Goal: Task Accomplishment & Management: Complete application form

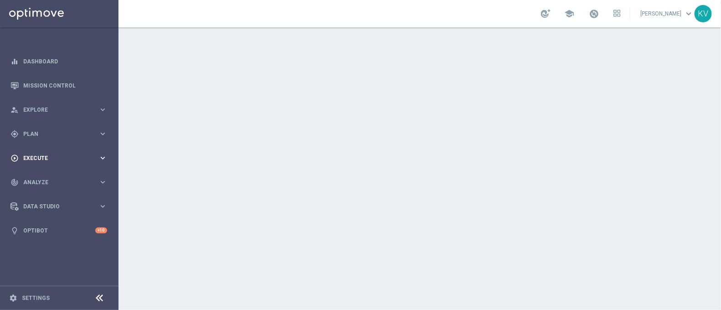
click at [65, 159] on span "Execute" at bounding box center [60, 157] width 75 height 5
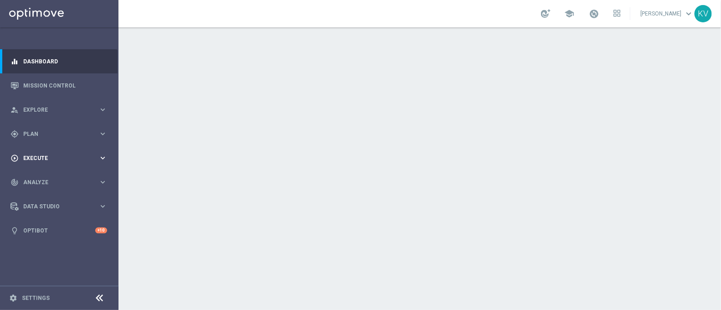
click at [55, 155] on span "Execute" at bounding box center [60, 157] width 75 height 5
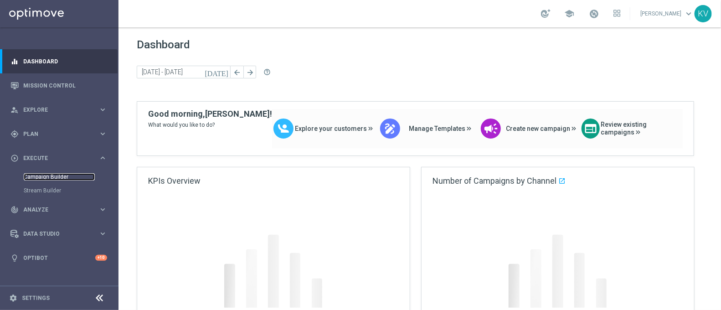
click at [46, 176] on link "Campaign Builder" at bounding box center [59, 176] width 71 height 7
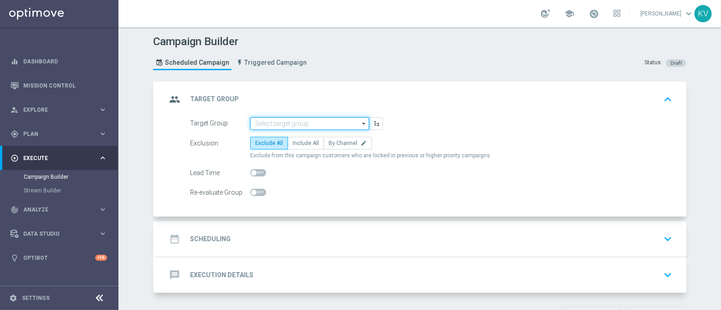
click at [274, 128] on input at bounding box center [309, 123] width 119 height 13
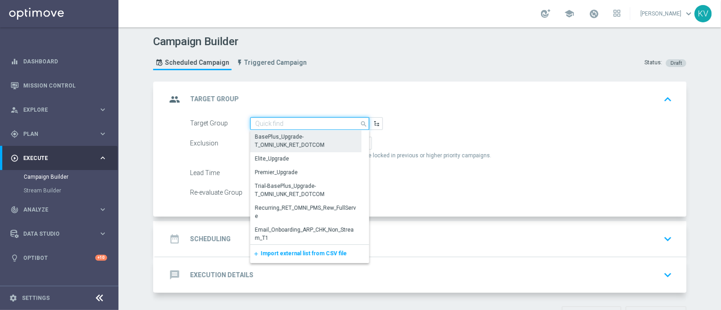
paste input "TUES_[PHONE_NUMBER]_SMS_RET_PRINT"
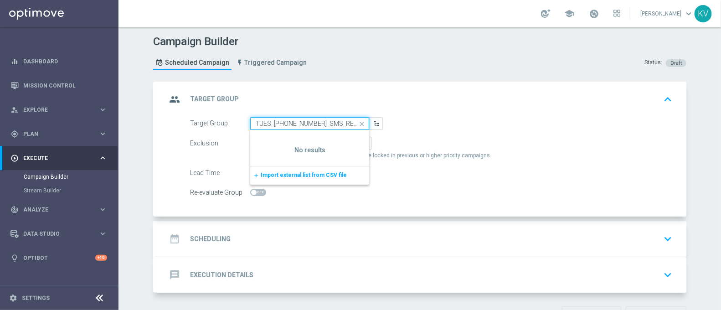
click at [271, 124] on input "TUES_[PHONE_NUMBER]_SMS_RET_PRINT" at bounding box center [309, 123] width 119 height 13
click at [343, 123] on input "TUES_[PHONE_NUMBER]_SMS_RET_PRINT" at bounding box center [309, 123] width 119 height 13
click at [347, 123] on input "TUES_[PHONE_NUMBER]_SMS_RET_PRINT" at bounding box center [309, 123] width 119 height 13
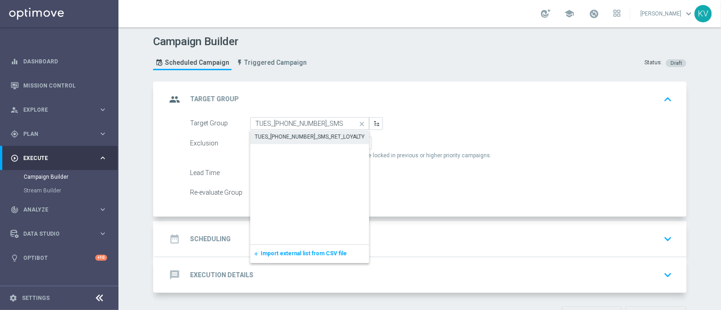
click at [335, 135] on div "TUES_[PHONE_NUMBER]_SMS_RET_LOYALTY" at bounding box center [310, 137] width 110 height 8
type input "TUES_[PHONE_NUMBER]_SMS_RET_LOYALTY"
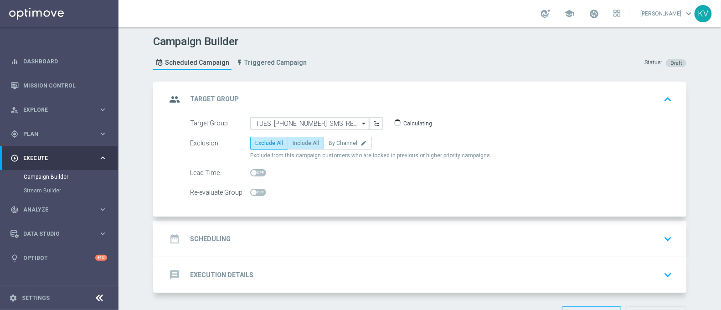
click at [311, 142] on span "Include All" at bounding box center [305, 143] width 26 height 6
click at [298, 142] on input "Include All" at bounding box center [295, 145] width 6 height 6
radio input "true"
click at [287, 241] on div "date_range Scheduling keyboard_arrow_down" at bounding box center [420, 238] width 509 height 17
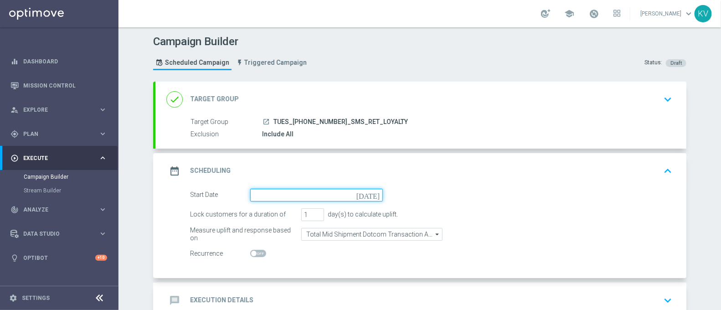
click at [256, 191] on input at bounding box center [316, 195] width 133 height 13
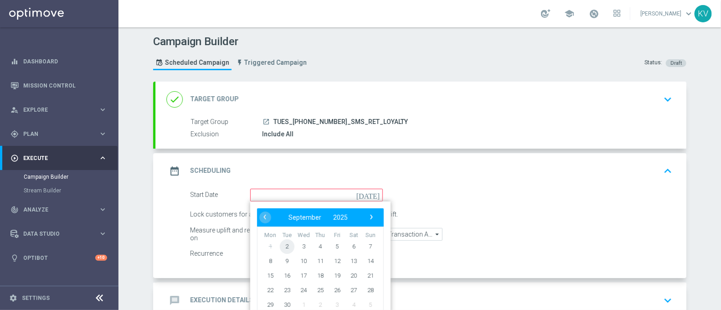
click at [285, 245] on span "2" at bounding box center [287, 246] width 15 height 15
type input "[DATE]"
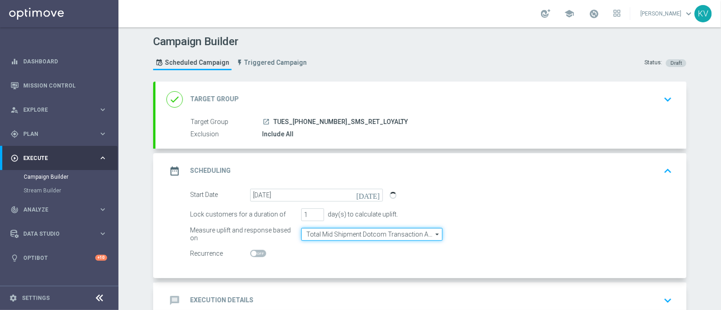
click at [344, 233] on input "Total Mid Shipment Dotcom Transaction Amount" at bounding box center [371, 234] width 141 height 13
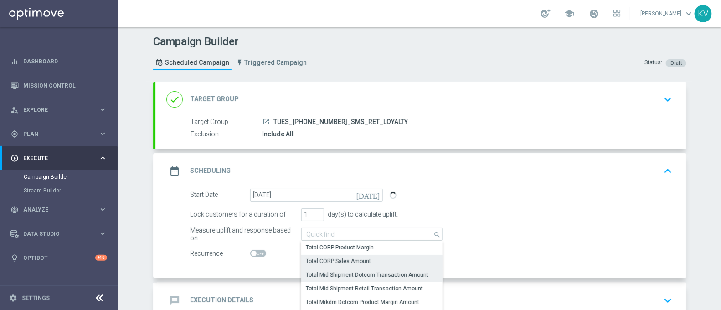
click at [353, 259] on div "Total CORP Sales Amount" at bounding box center [338, 261] width 65 height 8
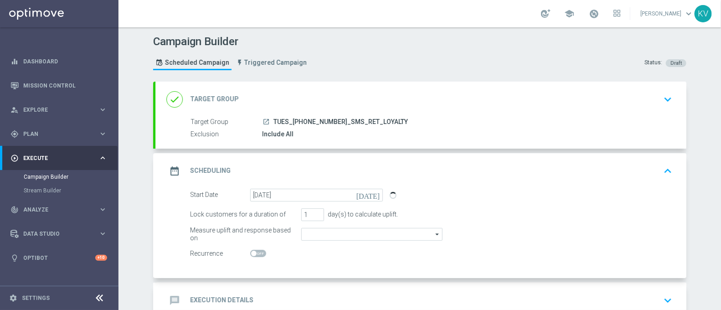
type input "Total CORP Sales Amount"
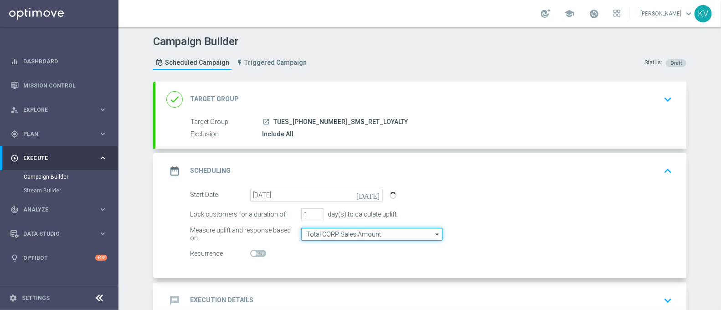
click at [330, 235] on input "Total CORP Sales Amount" at bounding box center [371, 234] width 141 height 13
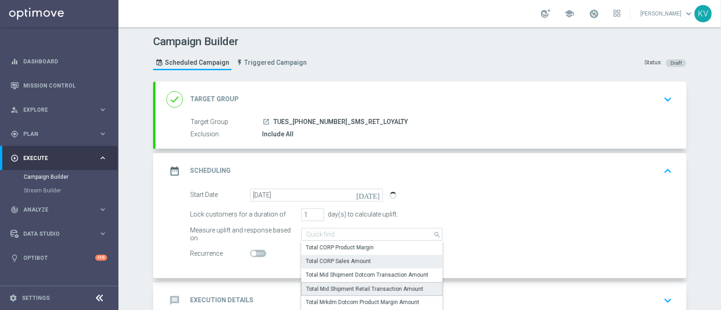
click at [351, 287] on div "Total Mid Shipment Retail Transaction Amount" at bounding box center [364, 289] width 117 height 8
type input "Total Mid Shipment Retail Transaction Amount"
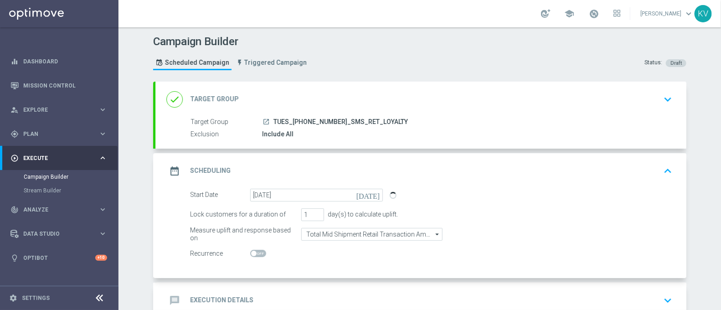
scroll to position [56, 0]
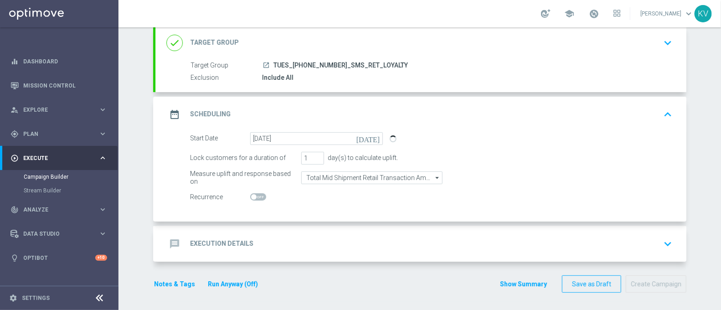
click at [267, 239] on div "message Execution Details keyboard_arrow_down" at bounding box center [420, 243] width 509 height 17
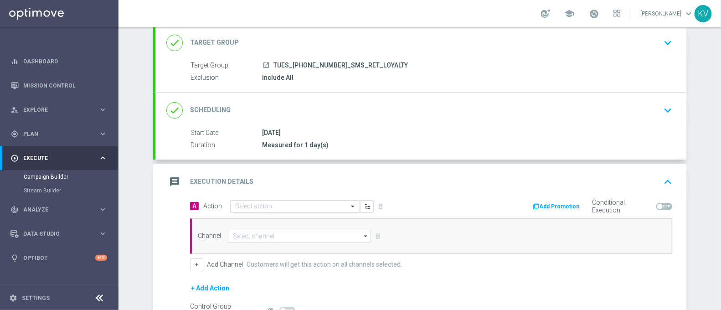
click at [254, 205] on input "text" at bounding box center [286, 207] width 102 height 8
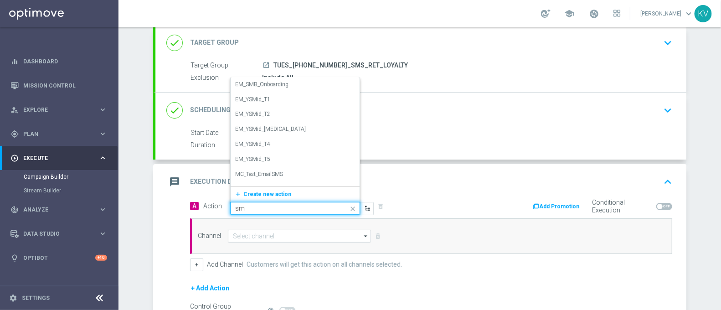
type input "sms"
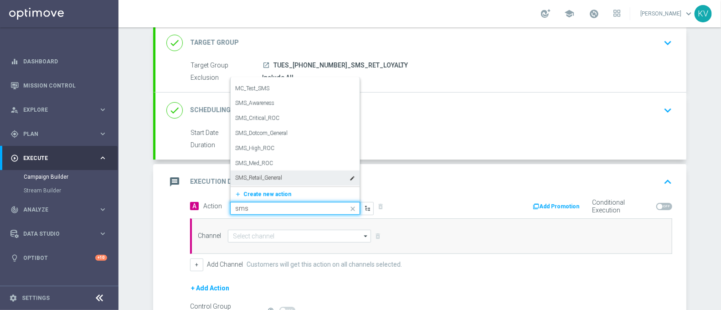
click at [294, 176] on div "SMS_Retail_General edit" at bounding box center [295, 177] width 120 height 15
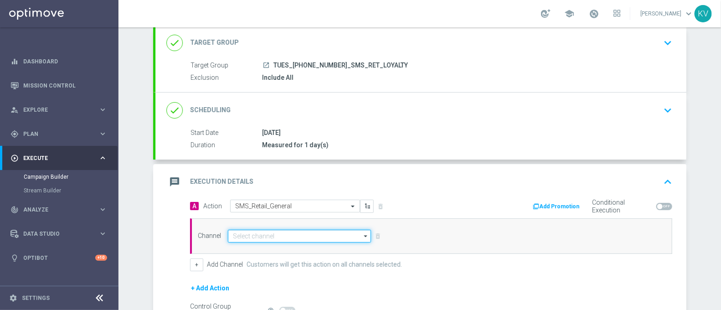
click at [257, 238] on input at bounding box center [299, 236] width 143 height 13
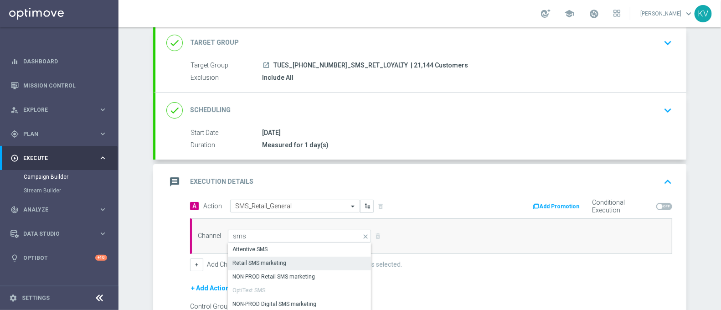
click at [282, 261] on div "Retail SMS marketing" at bounding box center [300, 263] width 144 height 13
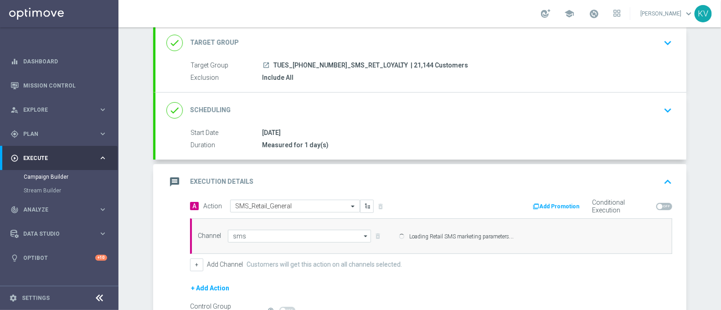
type input "Retail SMS marketing"
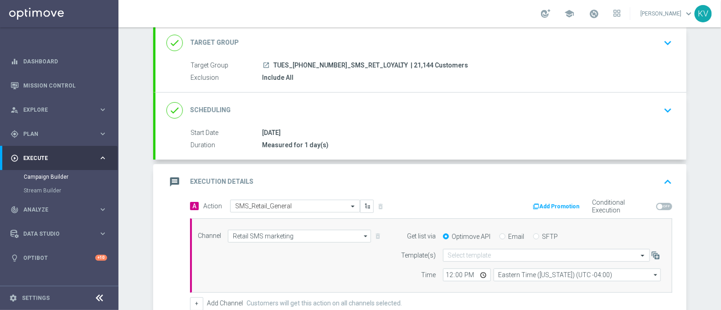
scroll to position [173, 0]
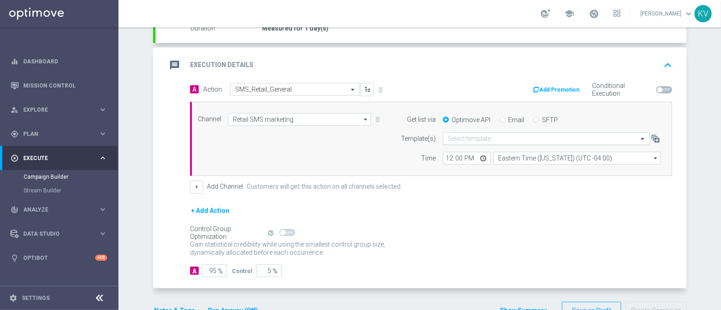
click at [469, 140] on input "text" at bounding box center [537, 139] width 179 height 8
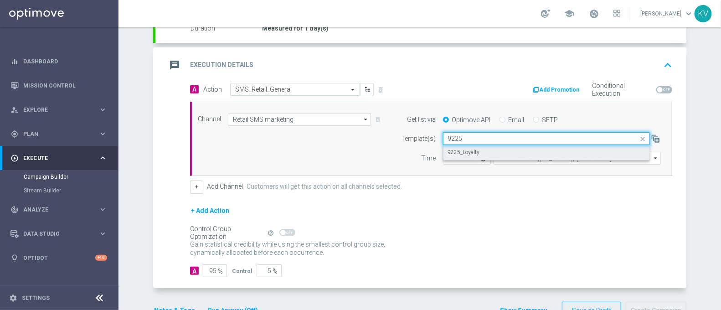
click at [469, 152] on label "9225_Loyalty" at bounding box center [464, 153] width 32 height 8
type input "9225"
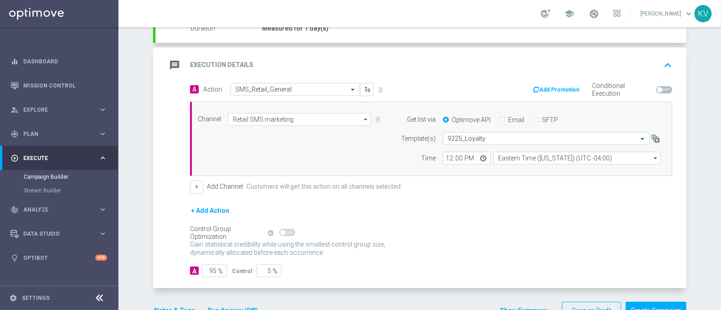
scroll to position [199, 0]
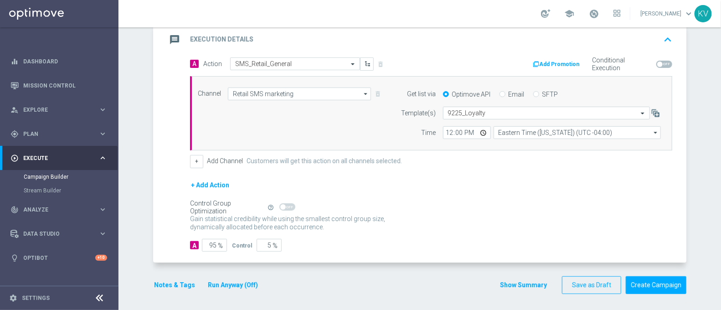
click at [176, 279] on button "Notes & Tags" at bounding box center [174, 284] width 43 height 11
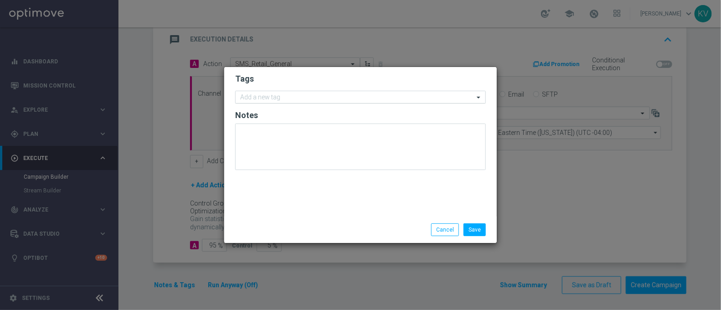
click at [263, 97] on input "text" at bounding box center [357, 98] width 234 height 8
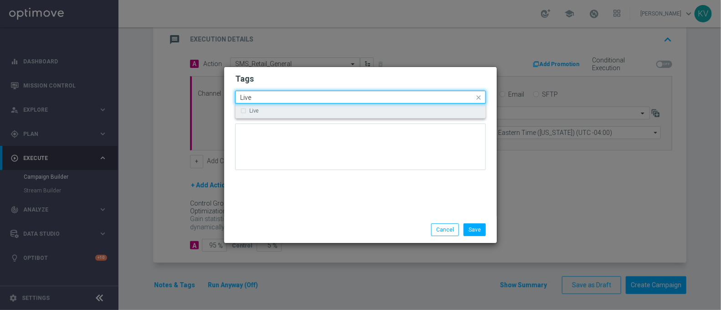
click at [263, 108] on div "Live" at bounding box center [364, 110] width 231 height 5
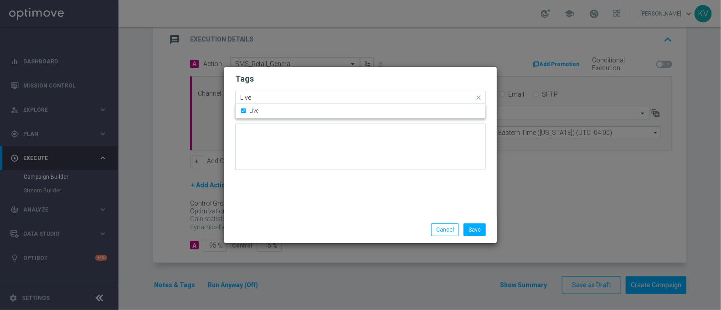
click at [262, 98] on input "Live" at bounding box center [357, 98] width 234 height 8
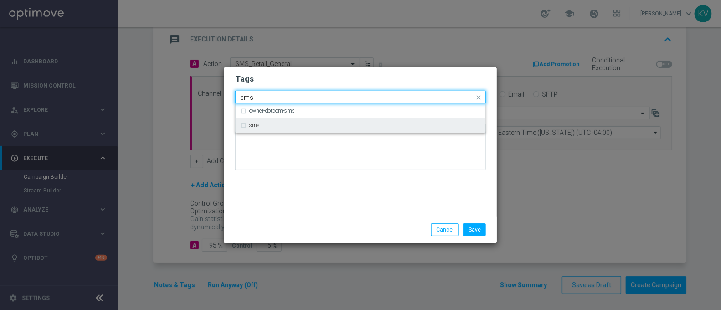
click at [292, 128] on div "sms" at bounding box center [360, 125] width 241 height 15
type input "sms"
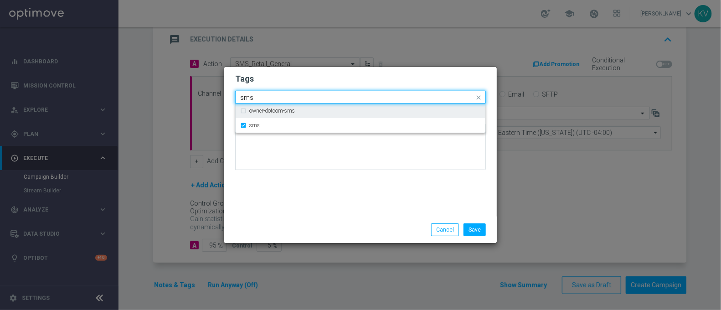
click at [266, 95] on input "sms" at bounding box center [357, 98] width 234 height 8
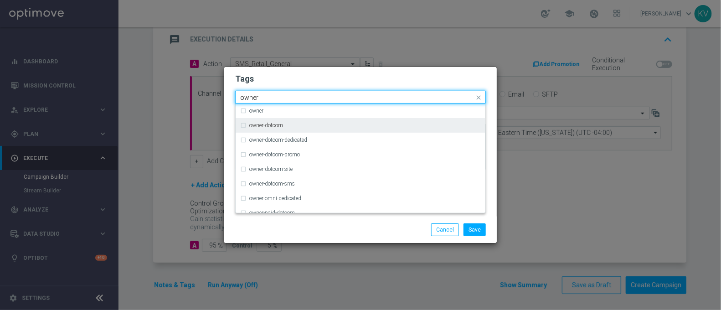
scroll to position [36, 0]
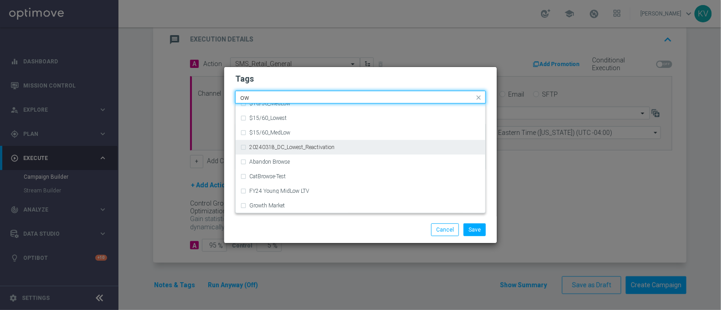
type input "o"
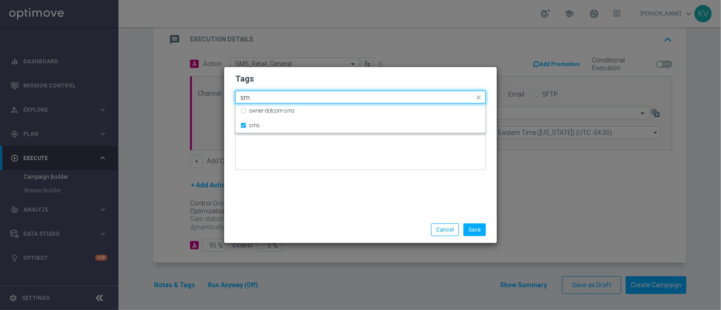
type input "s"
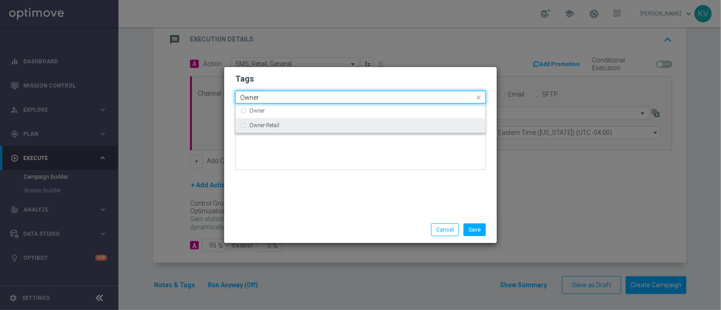
click at [293, 128] on div "Owner-Retail" at bounding box center [360, 125] width 241 height 15
type input "Owner"
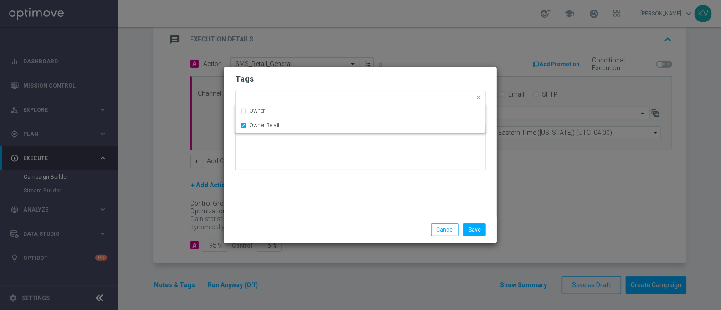
click at [304, 196] on div "Tags Quick find × Live × sms × Owner-Retail Owner Owner-Retail Notes" at bounding box center [360, 141] width 272 height 149
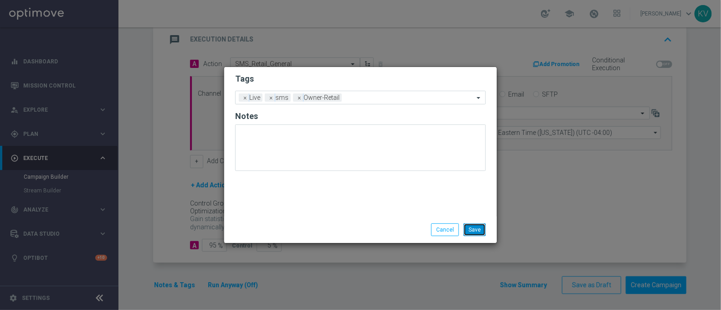
click at [478, 235] on button "Save" at bounding box center [474, 229] width 22 height 13
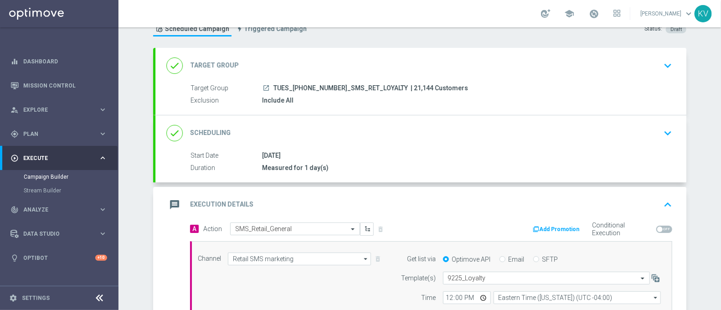
scroll to position [199, 0]
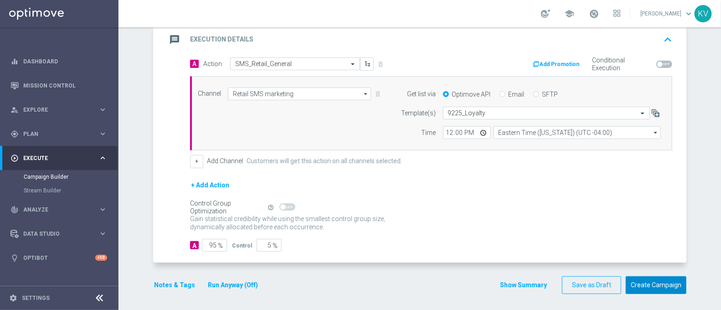
click at [650, 282] on button "Create Campaign" at bounding box center [656, 285] width 61 height 18
